Goal: Task Accomplishment & Management: Use online tool/utility

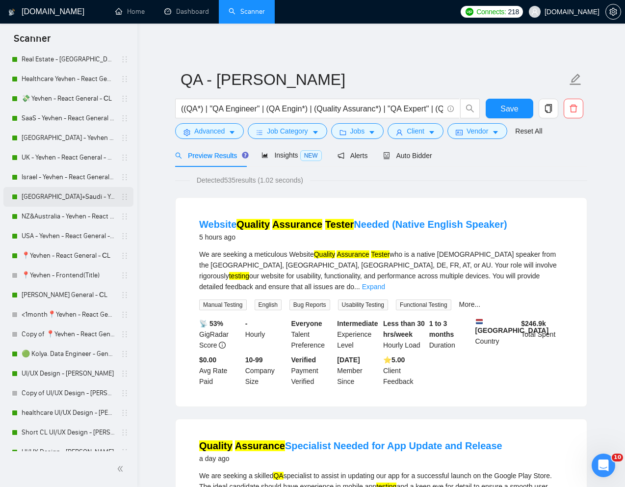
scroll to position [252, 0]
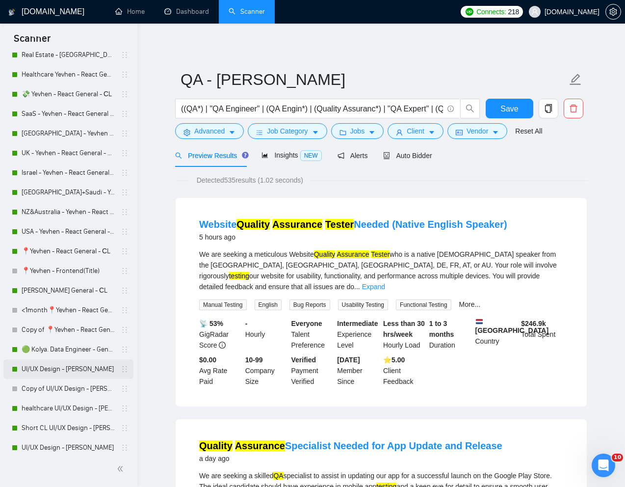
click at [57, 367] on link "UI/UX Design - [PERSON_NAME]" at bounding box center [68, 369] width 93 height 20
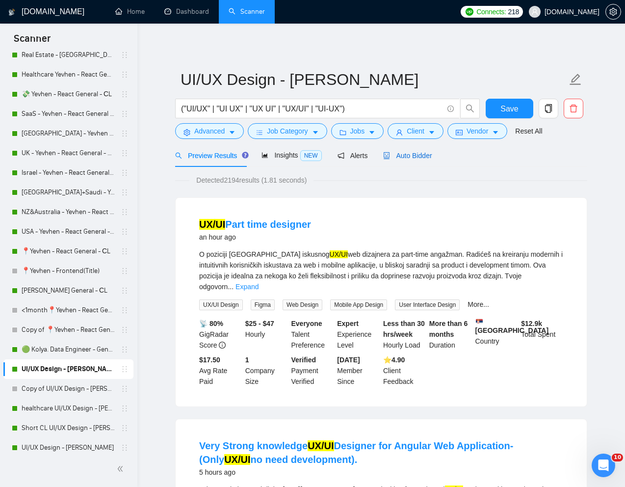
click at [422, 158] on span "Auto Bidder" at bounding box center [407, 156] width 49 height 8
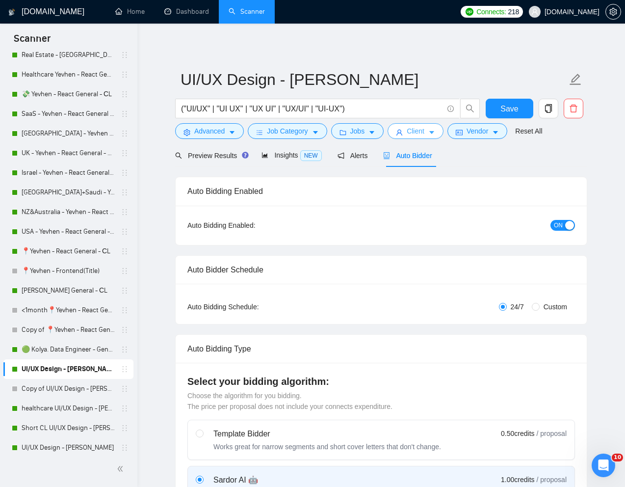
click at [420, 136] on button "Client" at bounding box center [415, 131] width 56 height 16
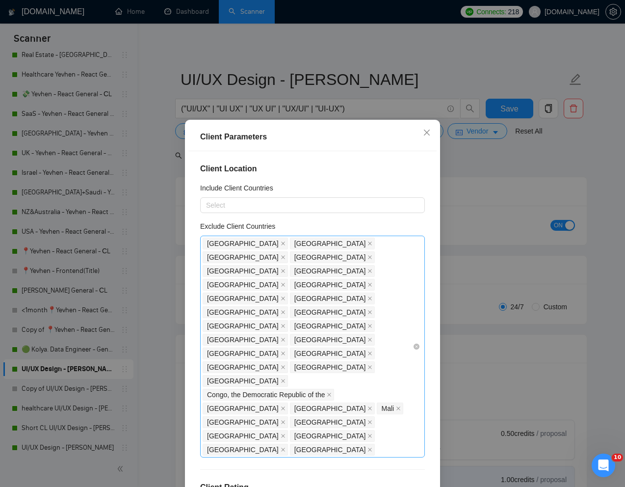
click at [353, 337] on div "[GEOGRAPHIC_DATA] [GEOGRAPHIC_DATA] [GEOGRAPHIC_DATA] [GEOGRAPHIC_DATA] [GEOGRA…" at bounding box center [308, 346] width 210 height 220
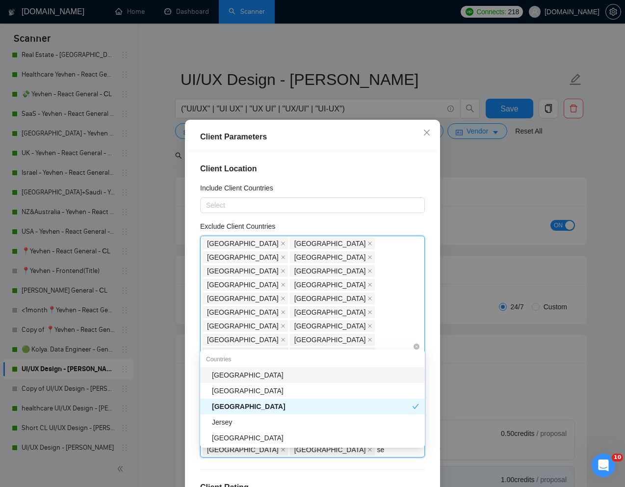
type input "ser"
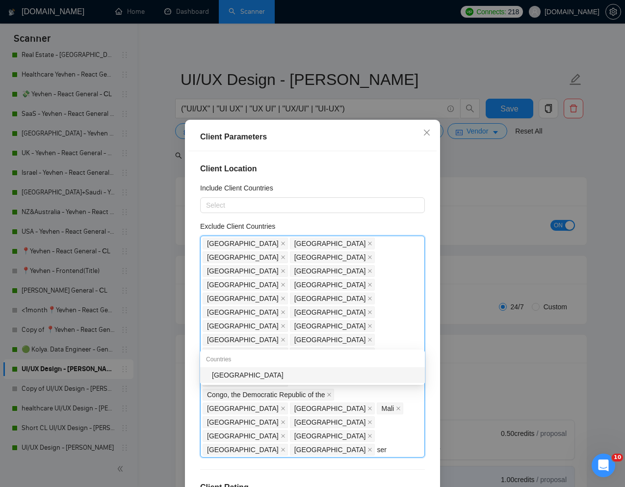
click at [289, 378] on div "[GEOGRAPHIC_DATA]" at bounding box center [315, 374] width 207 height 11
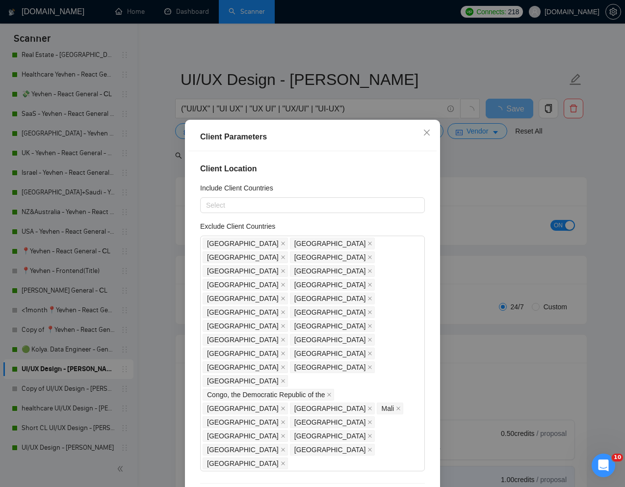
click at [430, 376] on div "Client Location Include Client Countries Select Exclude Client Countries [GEOGR…" at bounding box center [312, 321] width 248 height 340
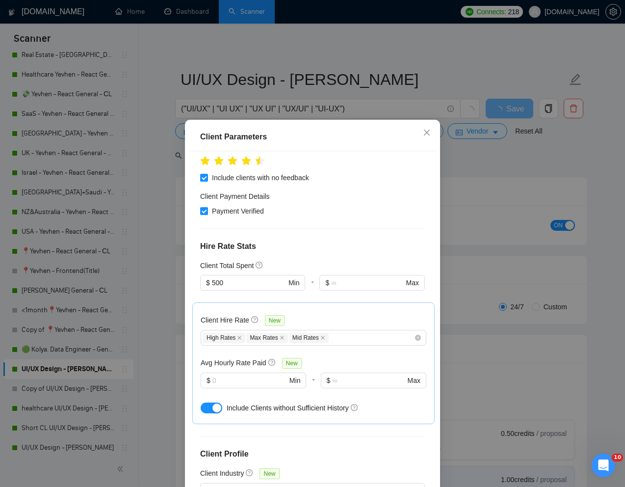
scroll to position [49, 0]
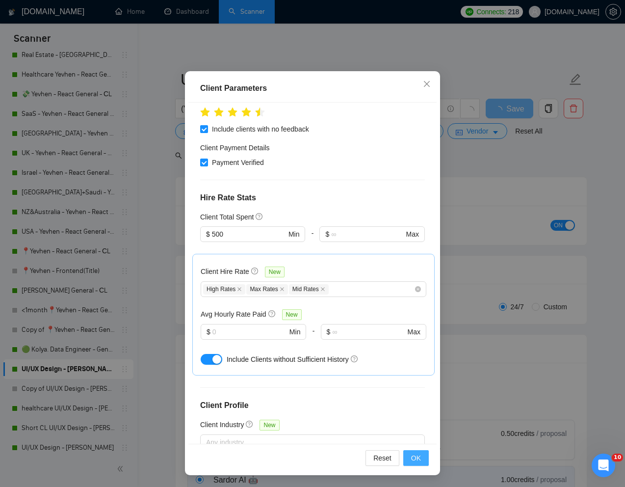
click at [411, 454] on span "OK" at bounding box center [416, 457] width 10 height 11
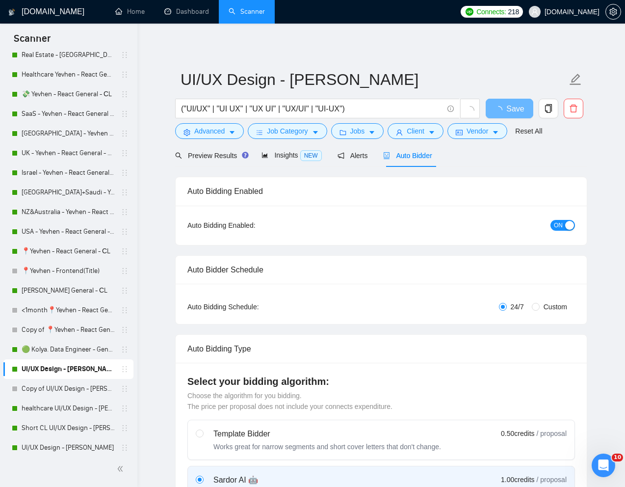
scroll to position [0, 0]
click at [192, 153] on span "Preview Results" at bounding box center [210, 156] width 71 height 8
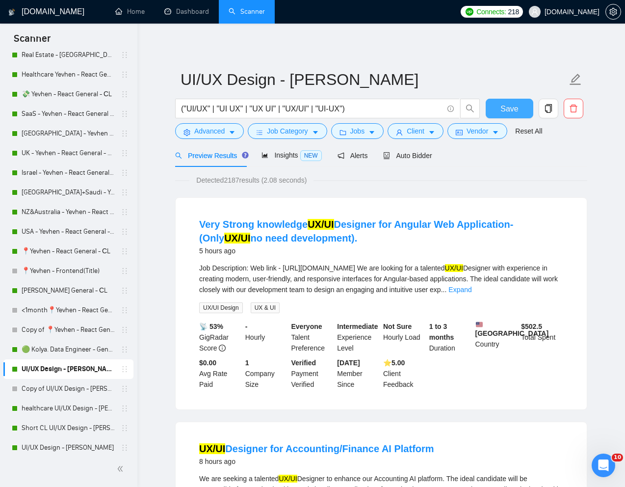
click at [506, 111] on span "Save" at bounding box center [509, 109] width 18 height 12
click at [48, 444] on link "UI/UX Design - [PERSON_NAME]" at bounding box center [68, 448] width 93 height 20
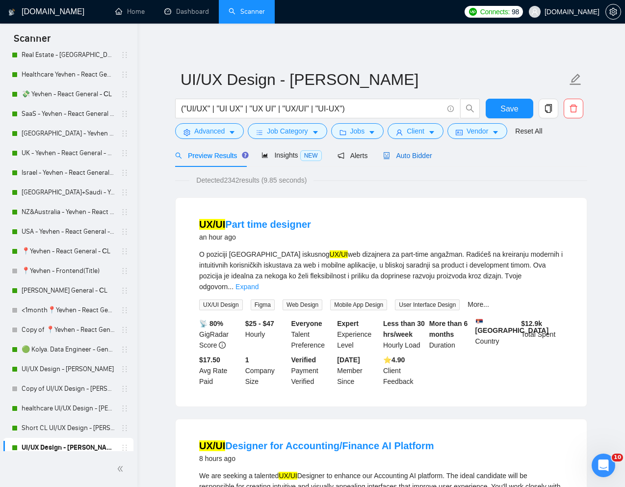
click at [415, 155] on span "Auto Bidder" at bounding box center [407, 156] width 49 height 8
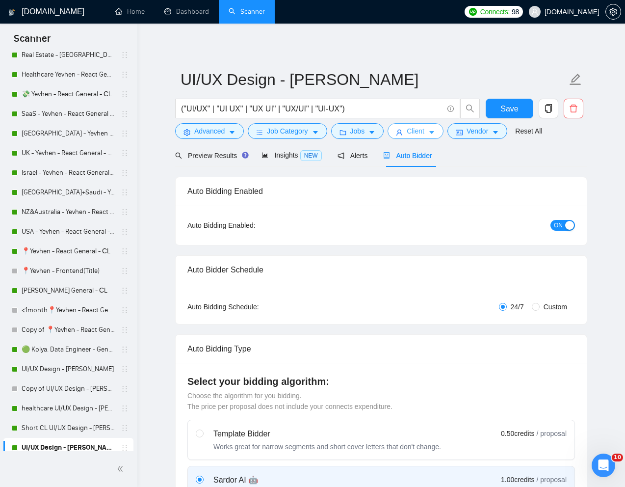
click at [415, 134] on span "Client" at bounding box center [416, 131] width 18 height 11
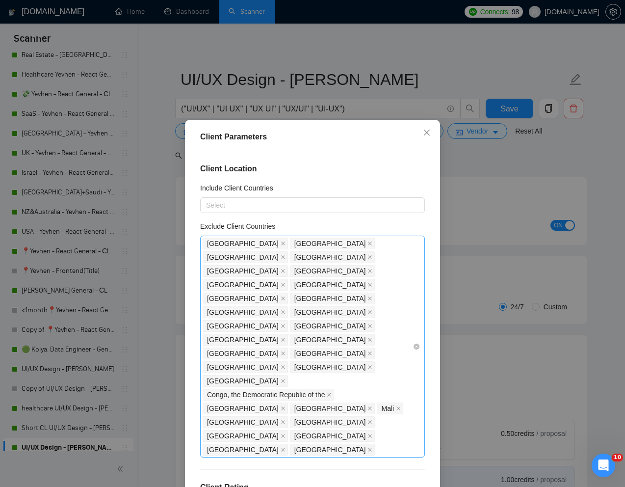
click at [346, 339] on div "[GEOGRAPHIC_DATA] [GEOGRAPHIC_DATA] [GEOGRAPHIC_DATA] [GEOGRAPHIC_DATA] [GEOGRA…" at bounding box center [308, 346] width 210 height 220
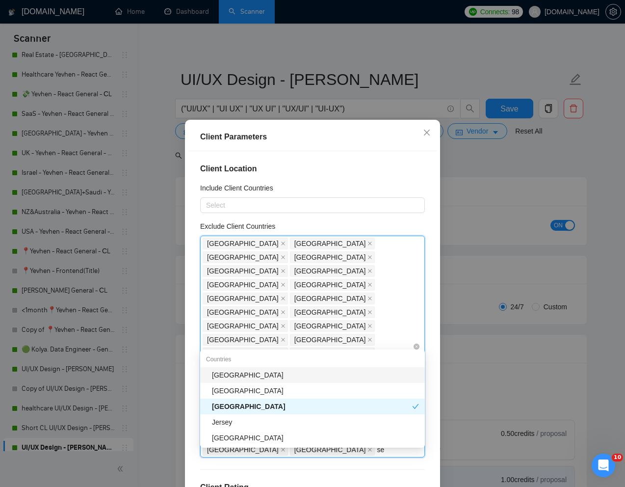
type input "ser"
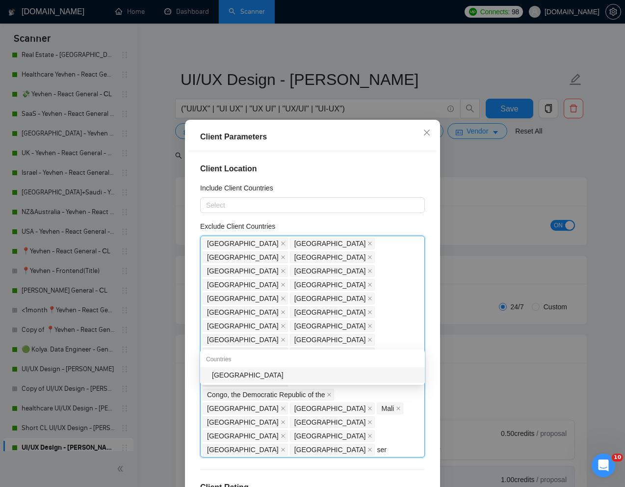
click at [307, 370] on div "[GEOGRAPHIC_DATA]" at bounding box center [315, 374] width 207 height 11
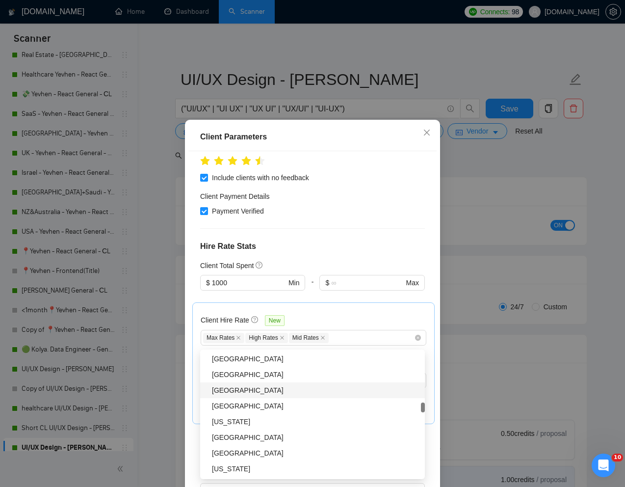
scroll to position [49, 0]
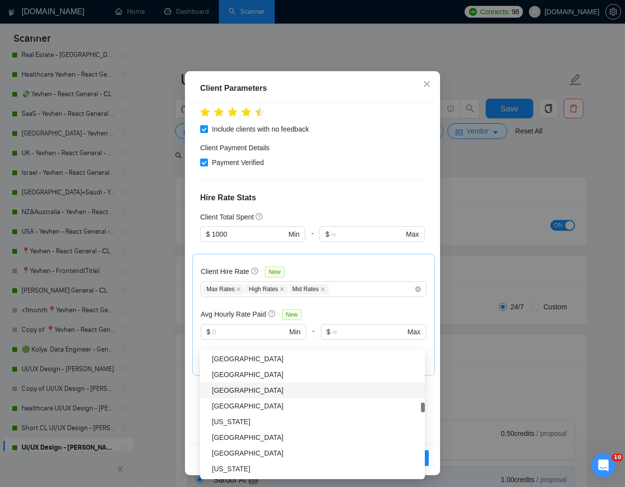
click at [421, 462] on div "Client Company Size" at bounding box center [312, 469] width 225 height 15
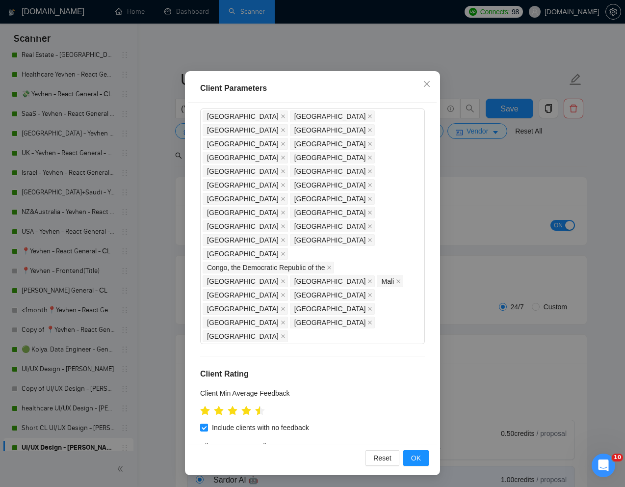
scroll to position [0, 0]
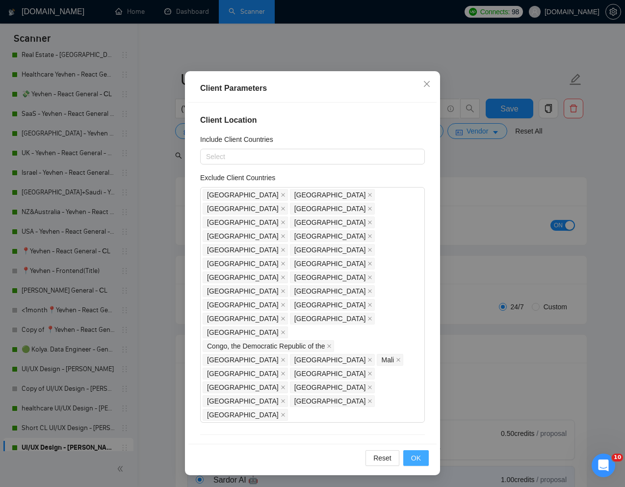
click at [415, 458] on span "OK" at bounding box center [416, 457] width 10 height 11
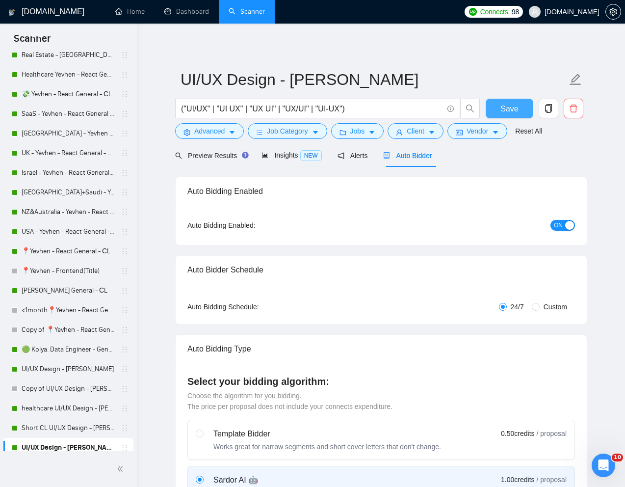
click at [518, 102] on button "Save" at bounding box center [510, 109] width 48 height 20
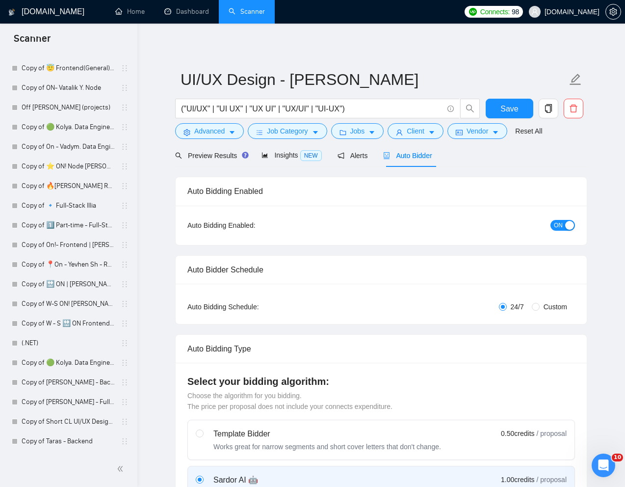
scroll to position [225, 0]
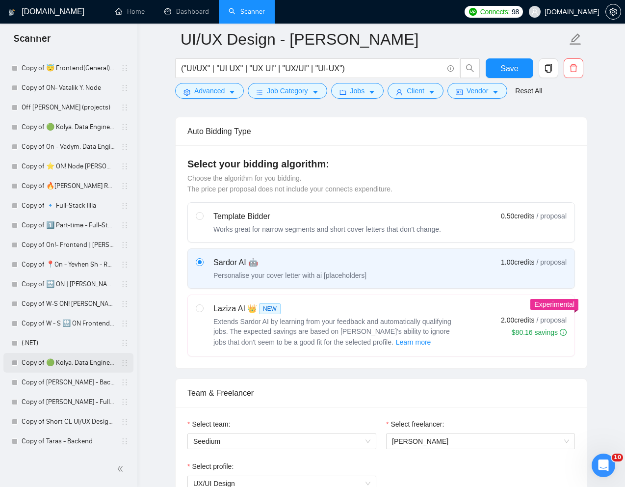
click at [68, 361] on link "Copy of 🟢 Kolya. Data Engineer - General" at bounding box center [68, 363] width 93 height 20
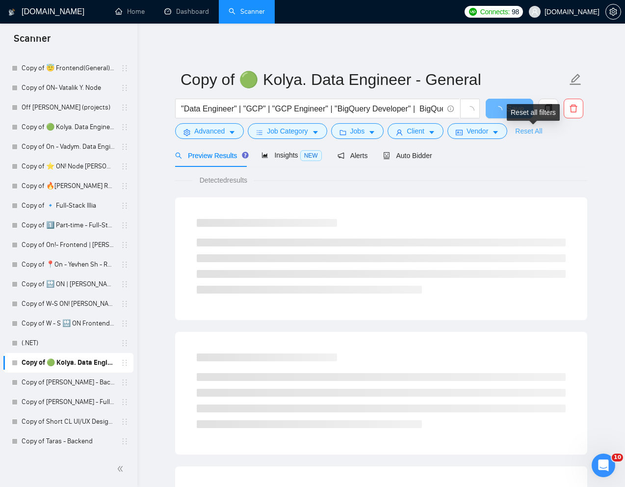
click at [541, 132] on link "Reset All" at bounding box center [528, 131] width 27 height 11
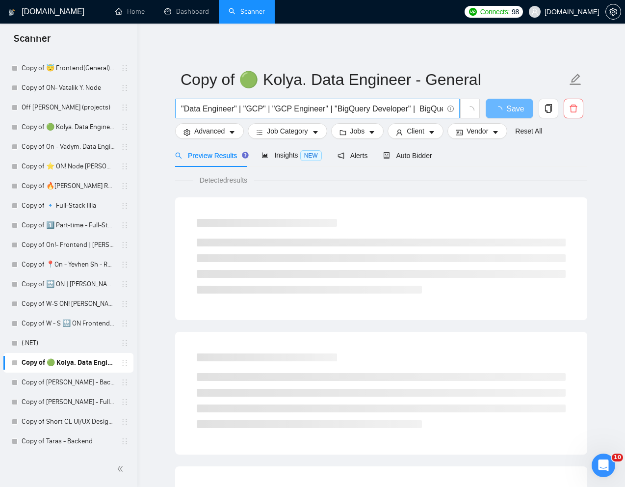
click at [358, 104] on input ""Data Engineer" | "GCP" | "GCP Engineer" | "BigQuery Developer" | BigQuery | ET…" at bounding box center [312, 109] width 262 height 12
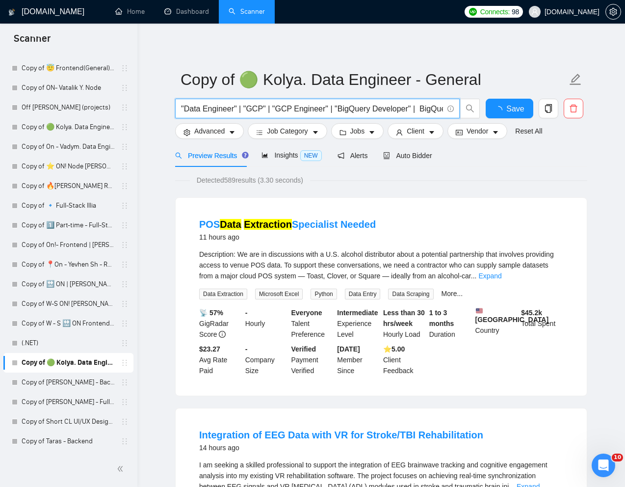
click at [358, 104] on input ""Data Engineer" | "GCP" | "GCP Engineer" | "BigQuery Developer" | BigQuery | ET…" at bounding box center [312, 109] width 262 height 12
paste input "Data integration - Clean & Integrate POS Data into Our Sales Analytics Platform"
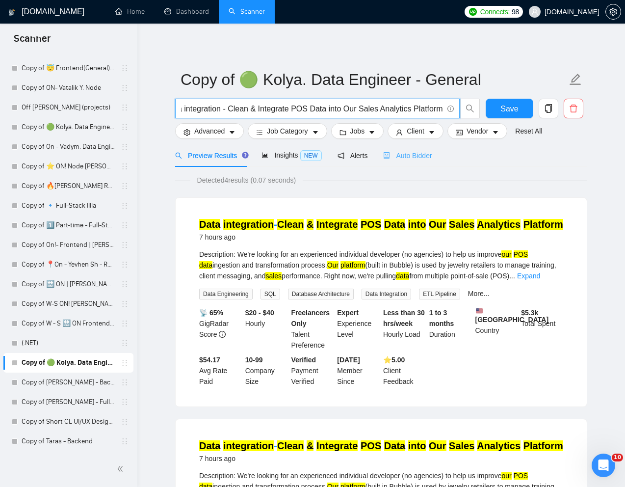
type input "Data integration - Clean & Integrate POS Data into Our Sales Analytics Platform"
click at [420, 157] on span "Auto Bidder" at bounding box center [407, 156] width 49 height 8
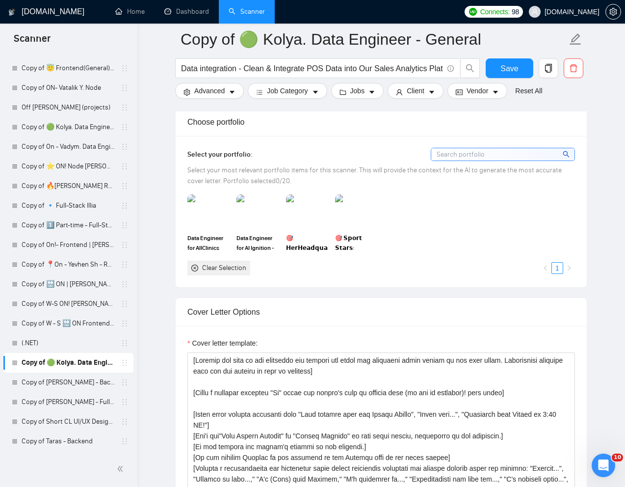
scroll to position [854, 0]
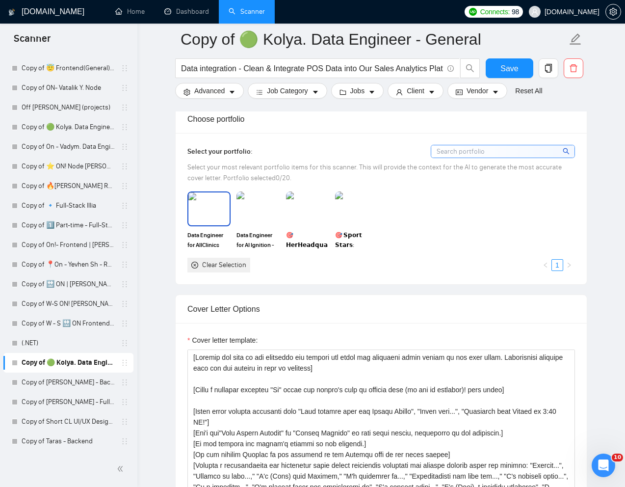
click at [209, 224] on img at bounding box center [208, 208] width 41 height 32
click at [249, 224] on img at bounding box center [257, 208] width 41 height 32
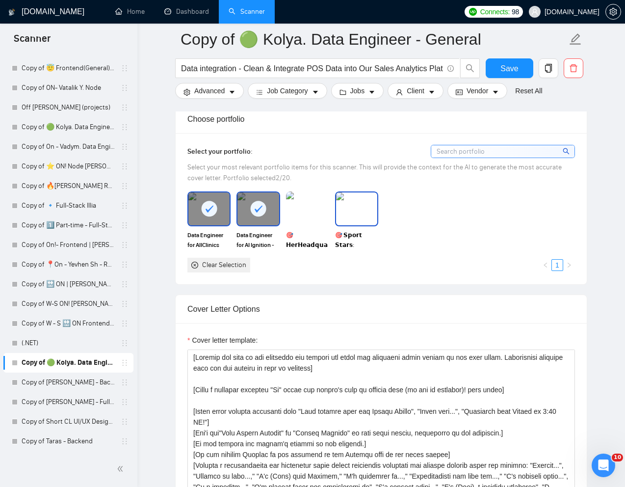
click at [346, 224] on img at bounding box center [356, 208] width 41 height 32
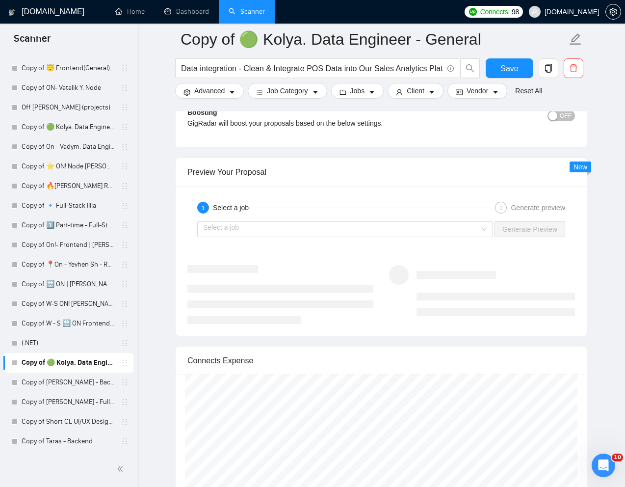
scroll to position [1807, 0]
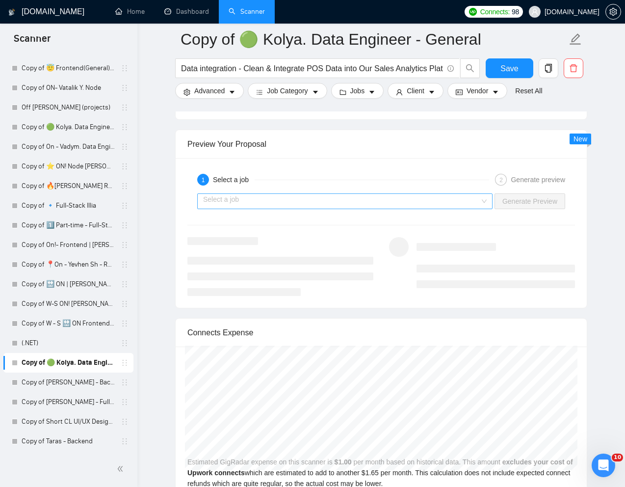
click at [382, 208] on input "search" at bounding box center [341, 201] width 277 height 15
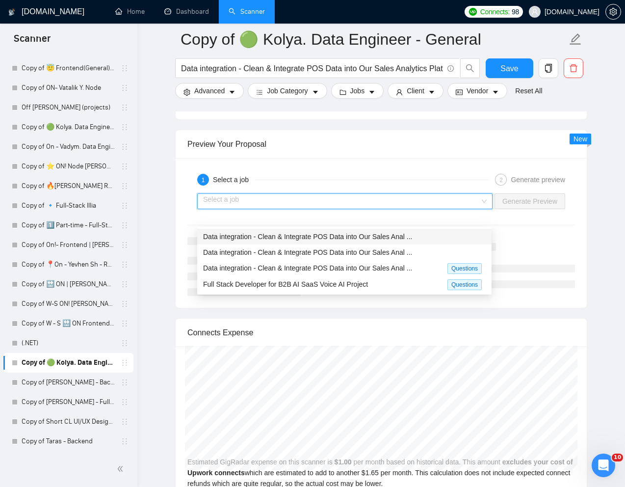
click at [312, 236] on span "Data integration - Clean & Integrate POS Data into Our Sales Anal ..." at bounding box center [307, 236] width 209 height 8
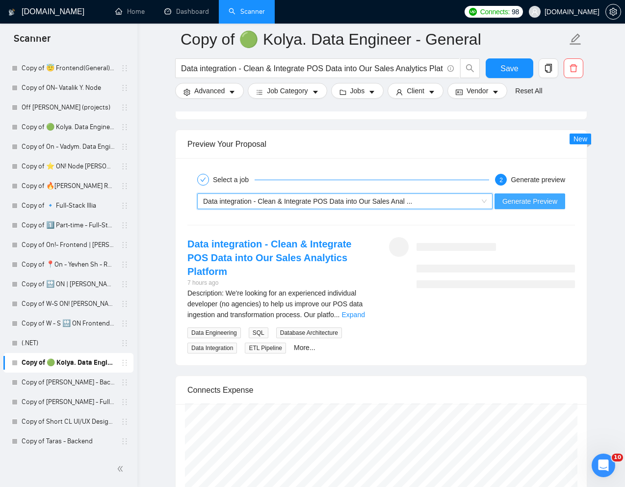
click at [511, 206] on span "Generate Preview" at bounding box center [529, 201] width 55 height 11
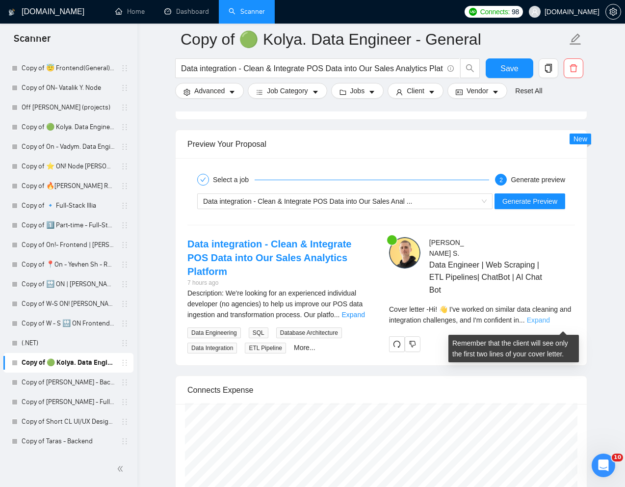
click at [550, 324] on link "Expand" at bounding box center [538, 320] width 23 height 8
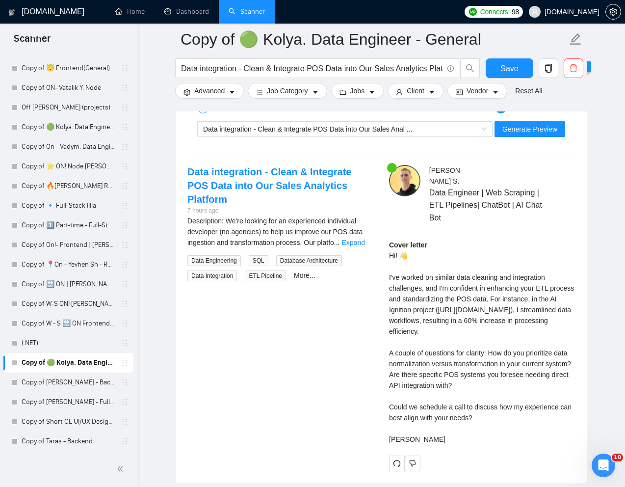
scroll to position [1884, 0]
